Goal: Navigation & Orientation: Understand site structure

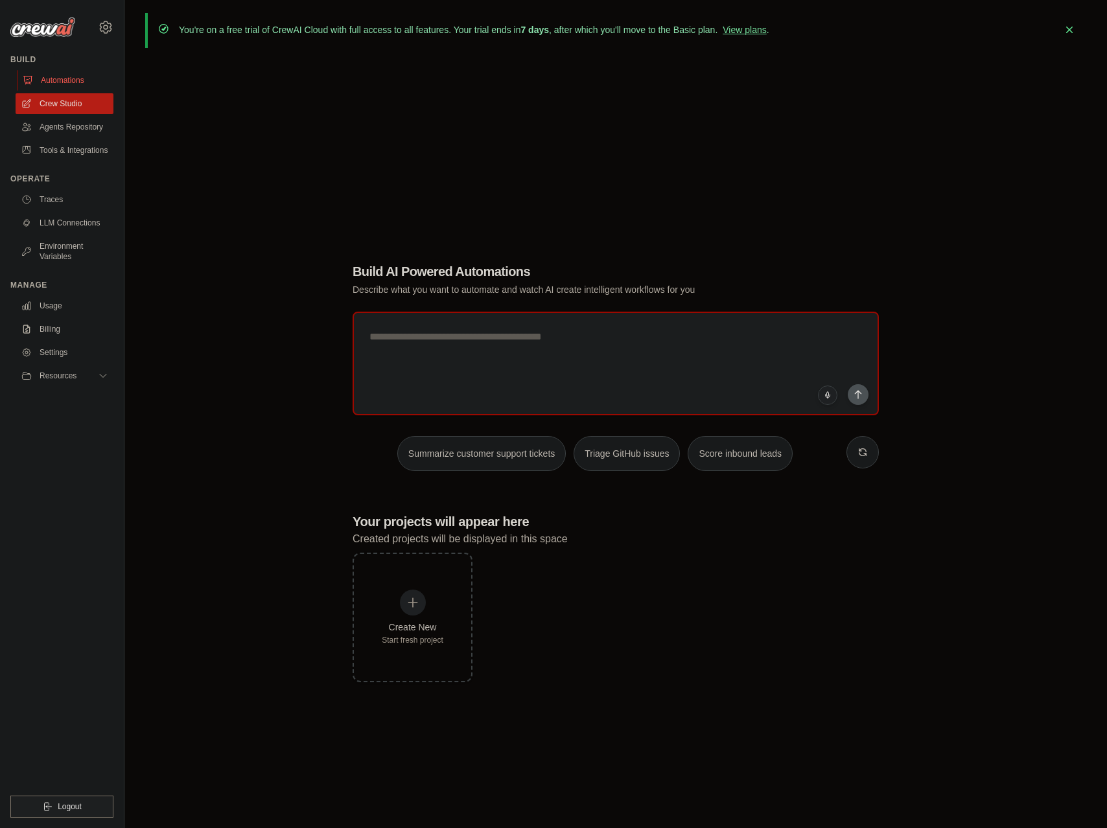
click at [69, 87] on link "Automations" at bounding box center [66, 80] width 98 height 21
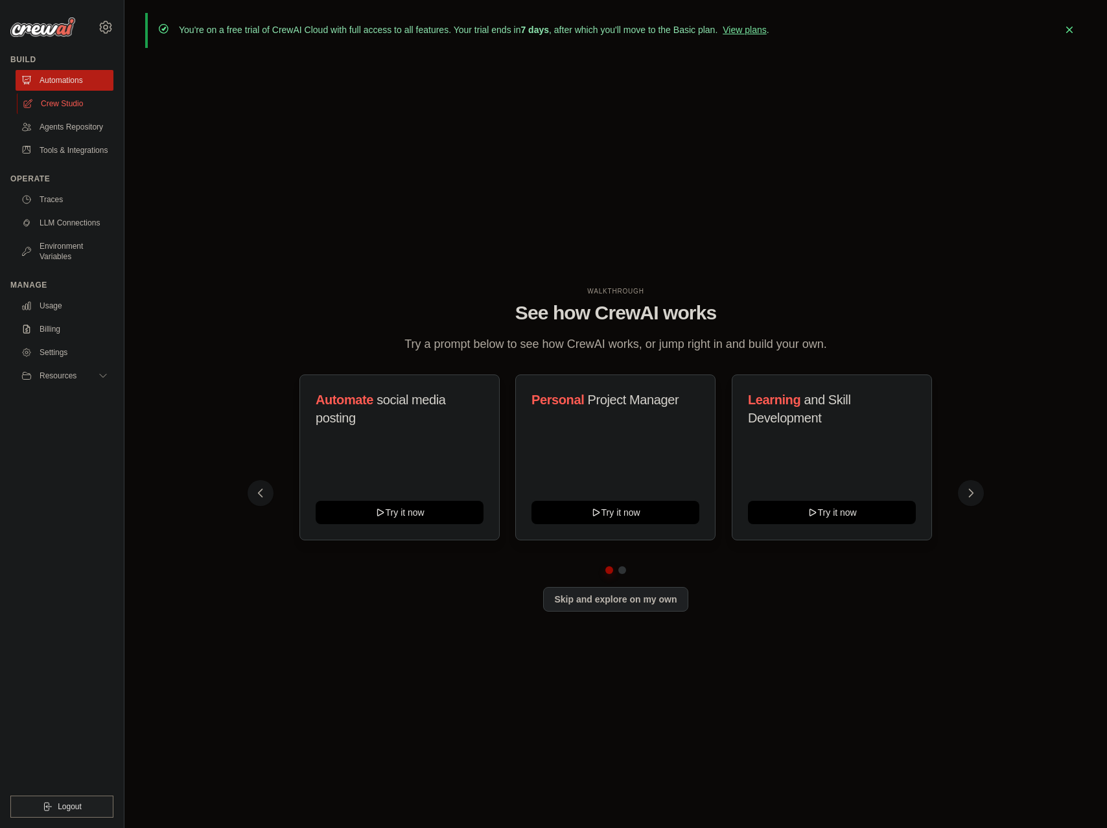
click at [61, 111] on link "Crew Studio" at bounding box center [66, 103] width 98 height 21
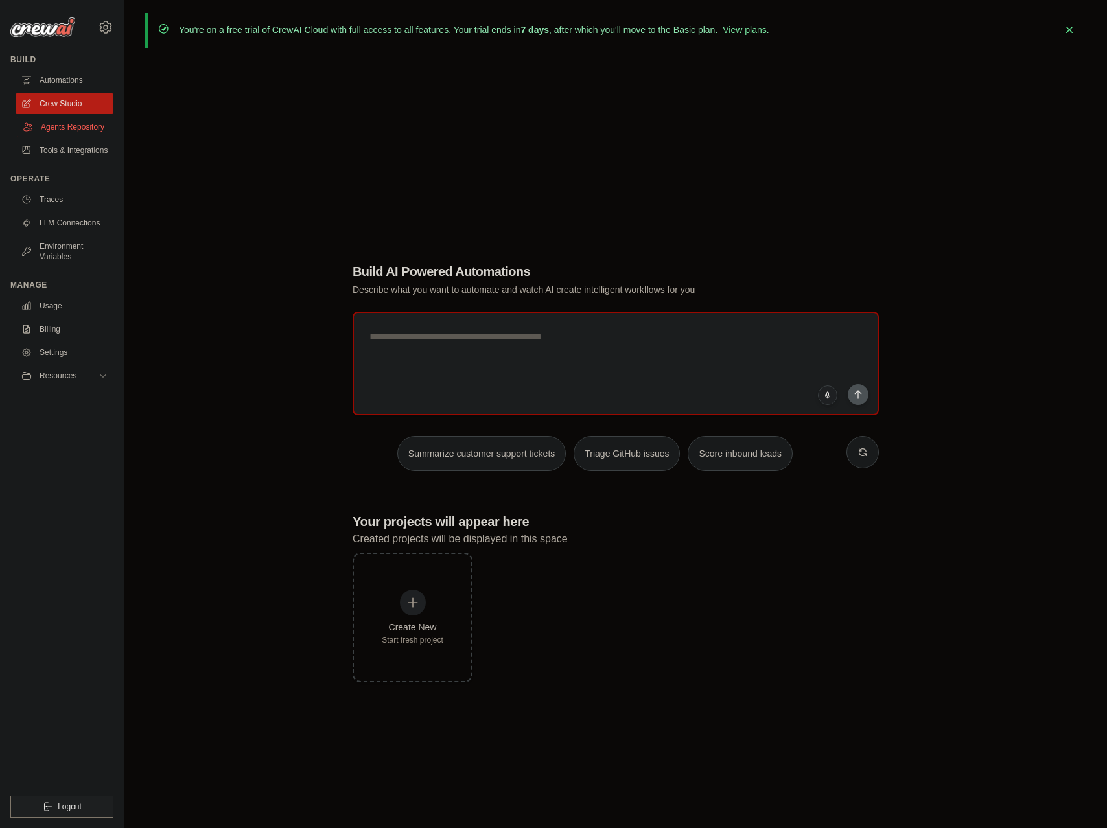
click at [69, 121] on link "Agents Repository" at bounding box center [66, 127] width 98 height 21
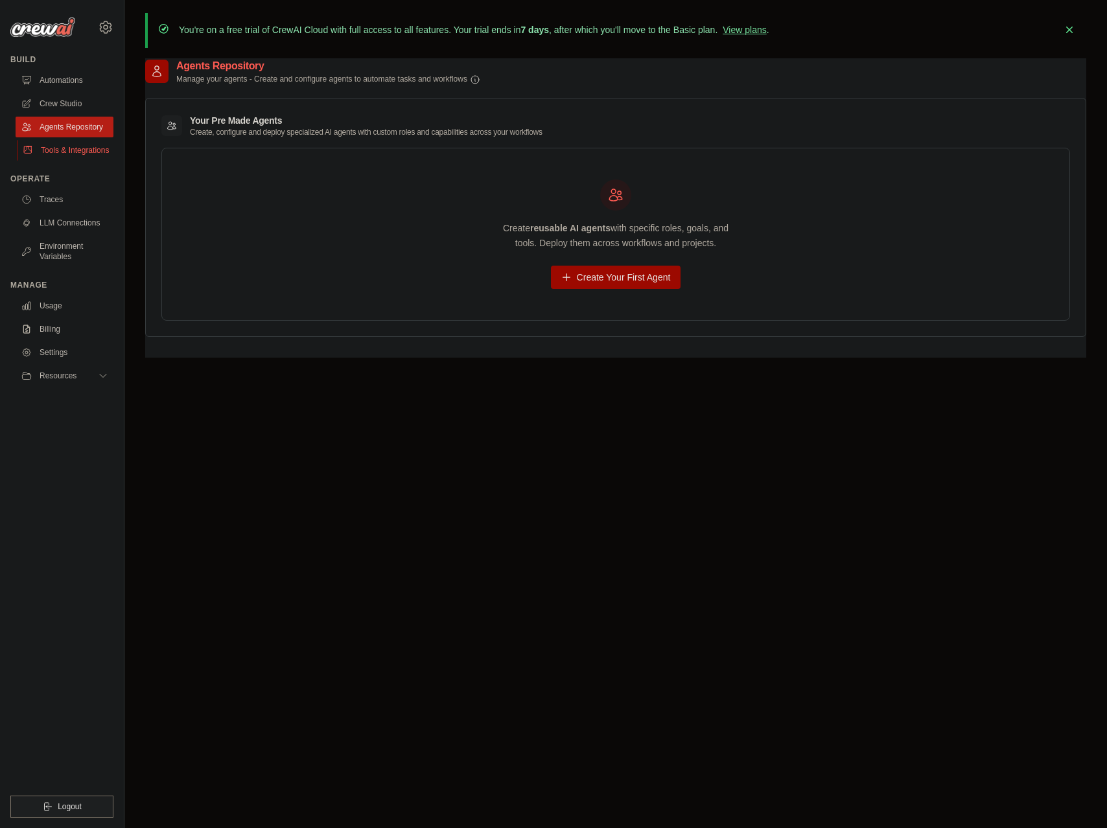
click at [80, 150] on link "Tools & Integrations" at bounding box center [66, 150] width 98 height 21
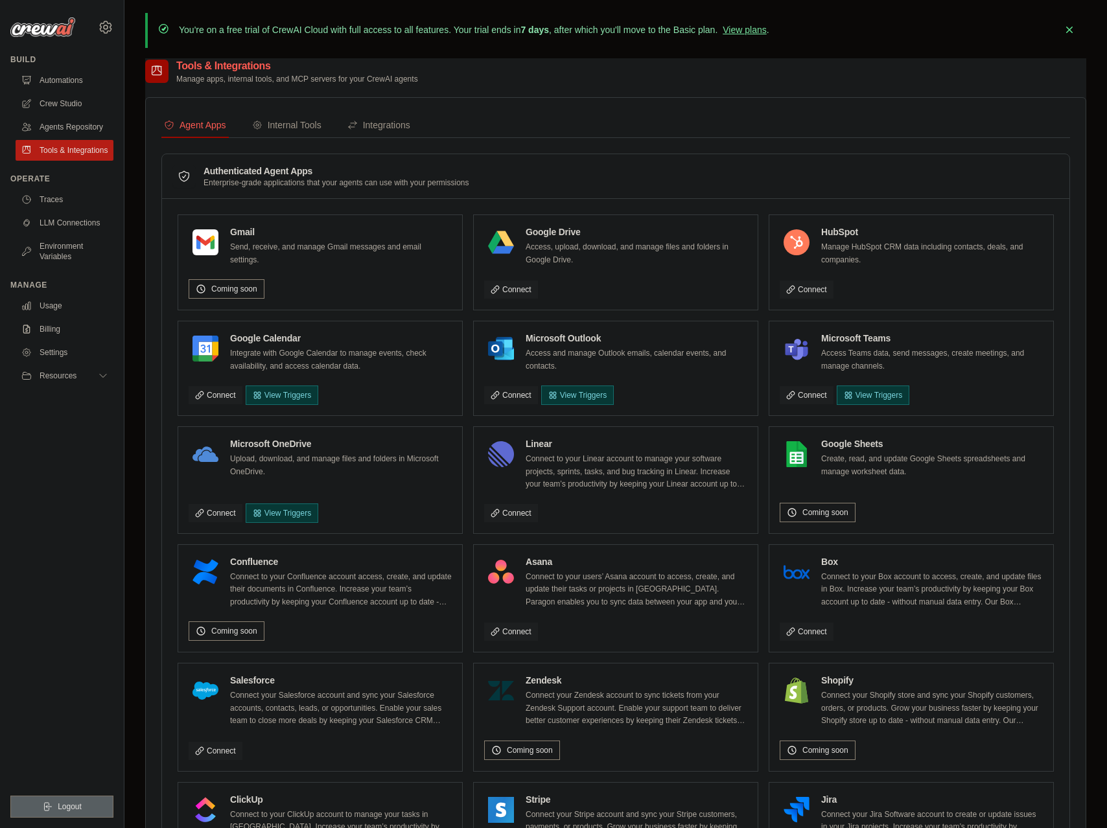
click at [65, 809] on span "Logout" at bounding box center [70, 806] width 24 height 10
